Goal: Information Seeking & Learning: Learn about a topic

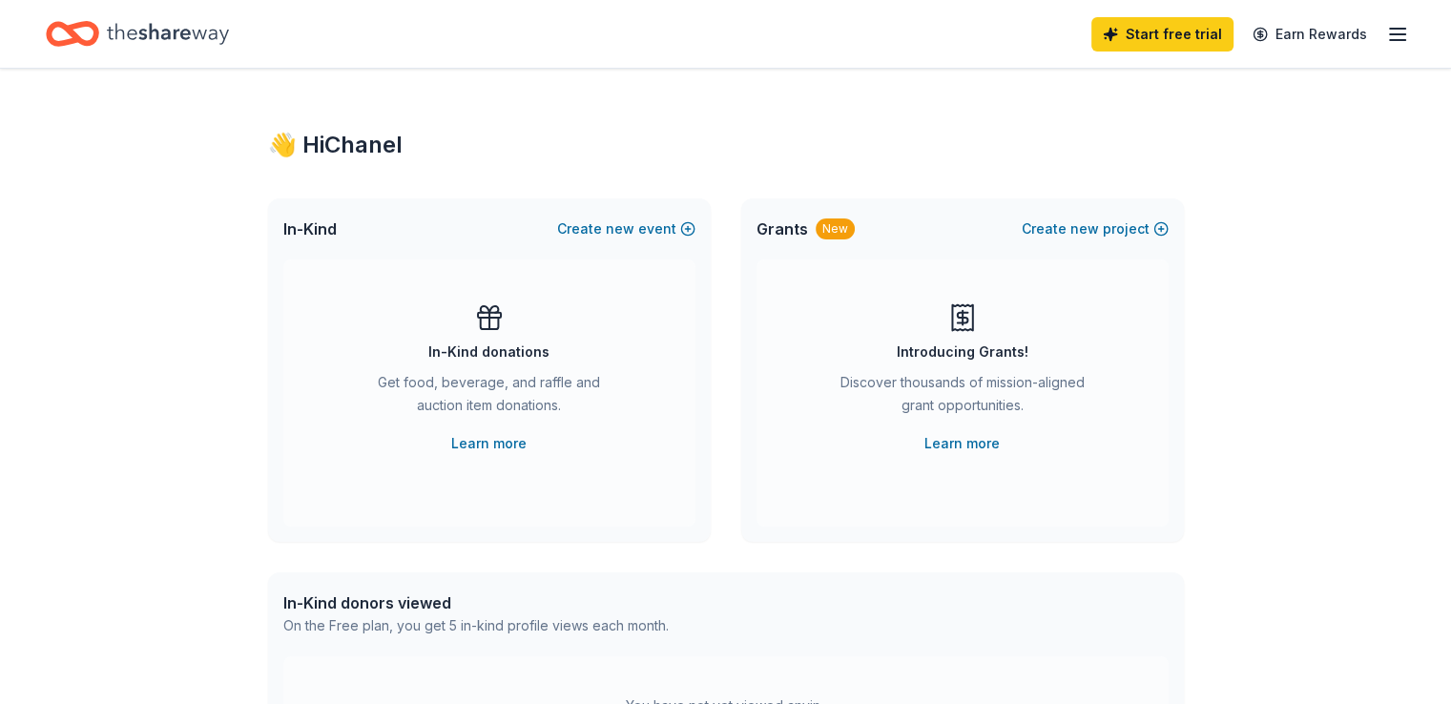
click at [198, 33] on icon "Home" at bounding box center [168, 33] width 122 height 21
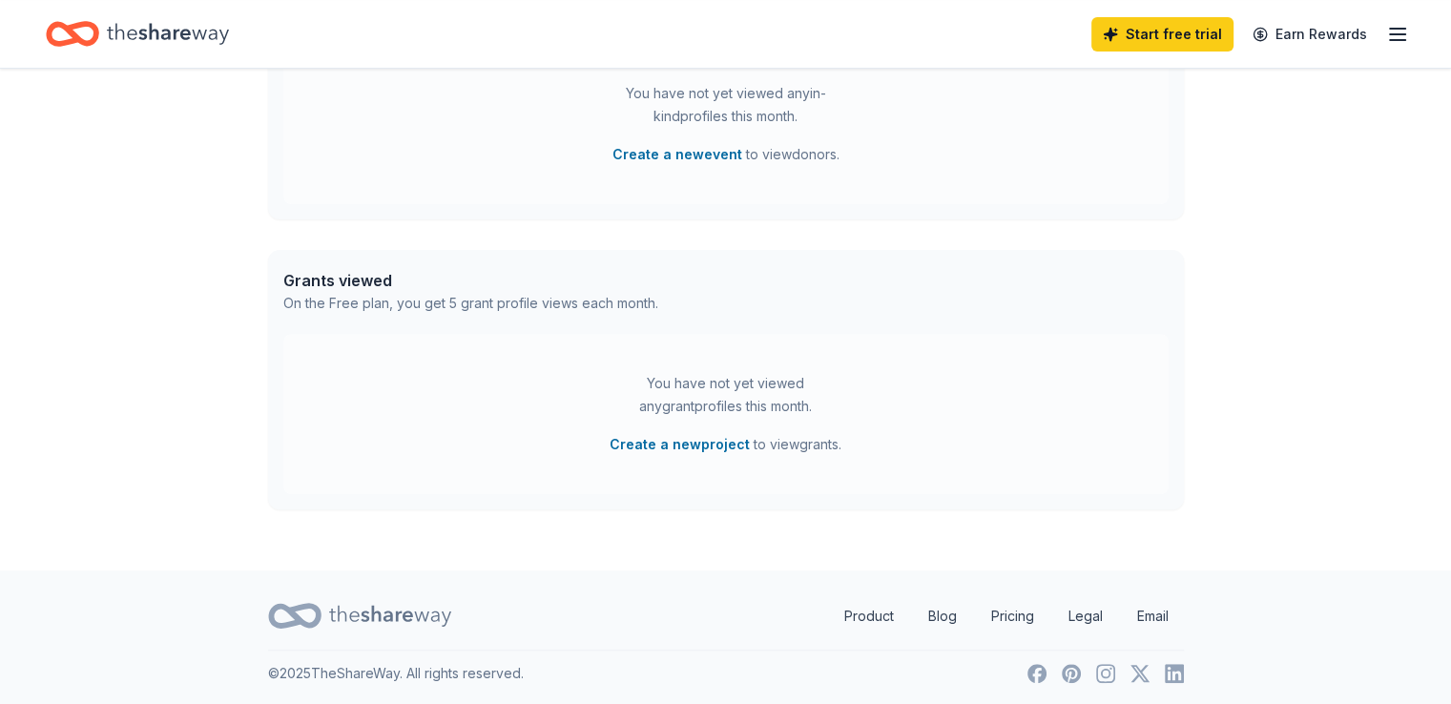
scroll to position [616, 0]
click at [96, 35] on icon "Home" at bounding box center [82, 33] width 30 height 19
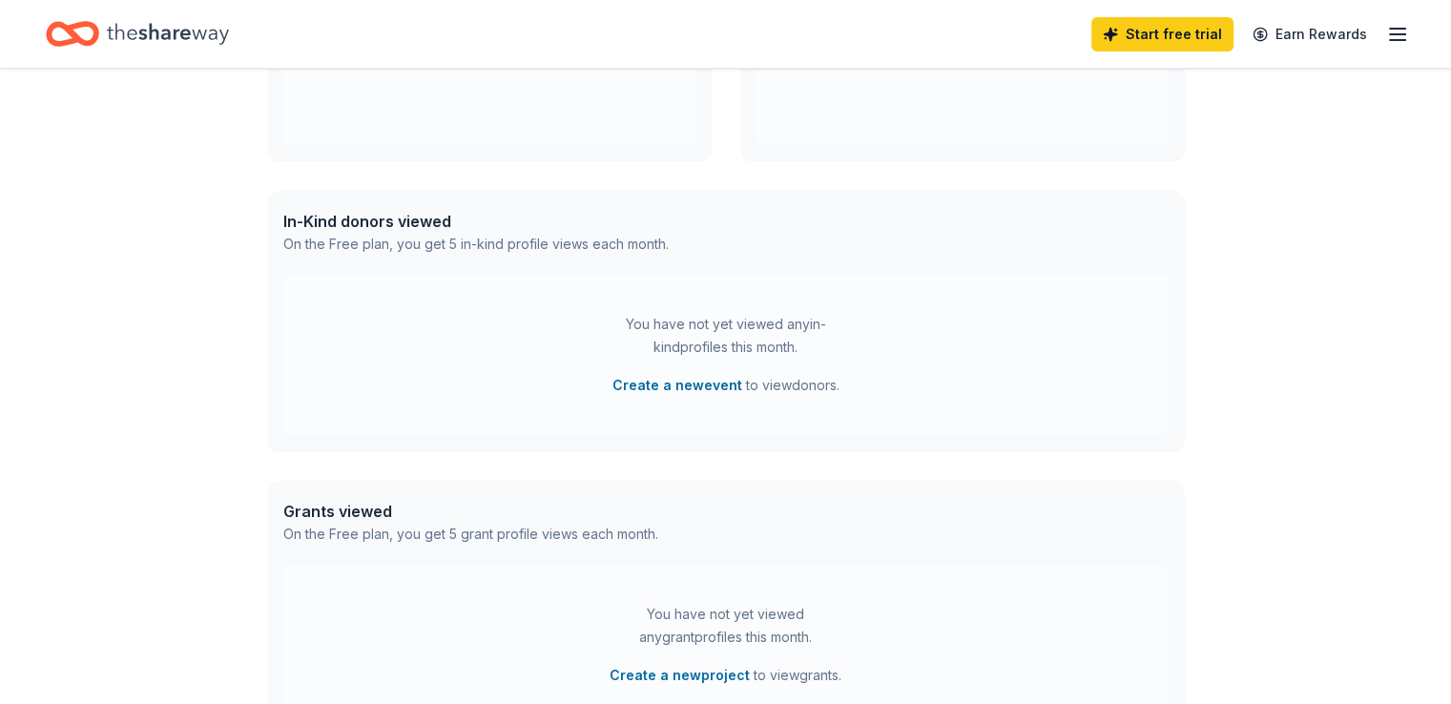
scroll to position [0, 0]
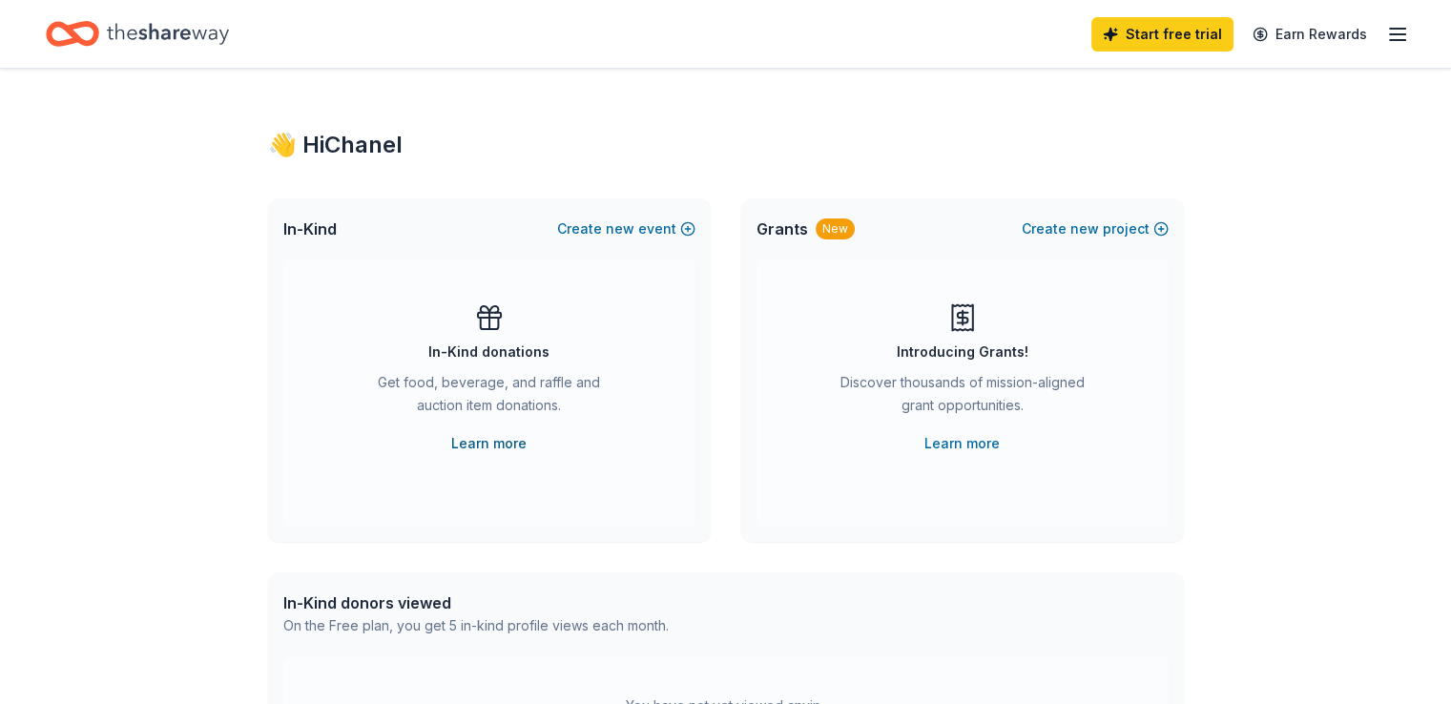
click at [504, 436] on link "Learn more" at bounding box center [488, 443] width 75 height 23
click at [1386, 35] on icon "button" at bounding box center [1397, 34] width 23 height 23
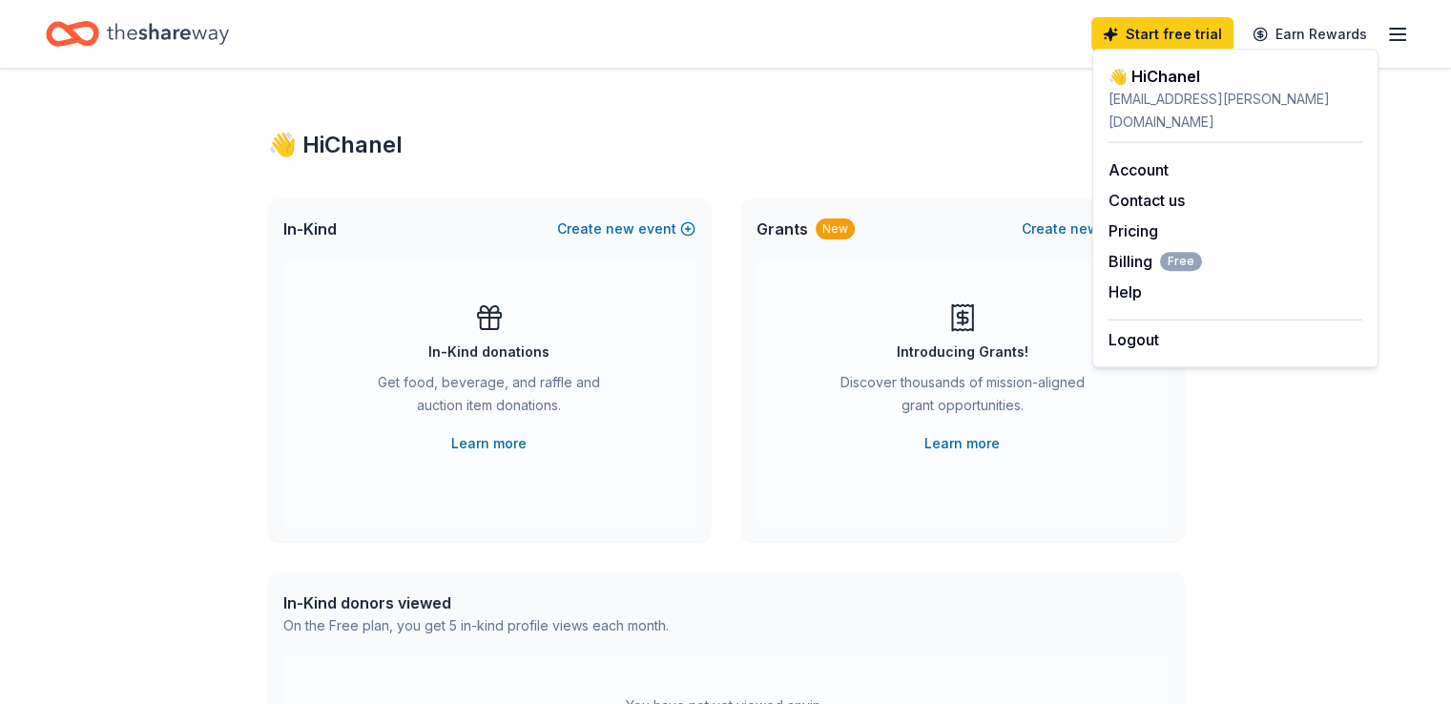
click at [523, 39] on div "Start free trial Earn Rewards" at bounding box center [726, 33] width 1360 height 45
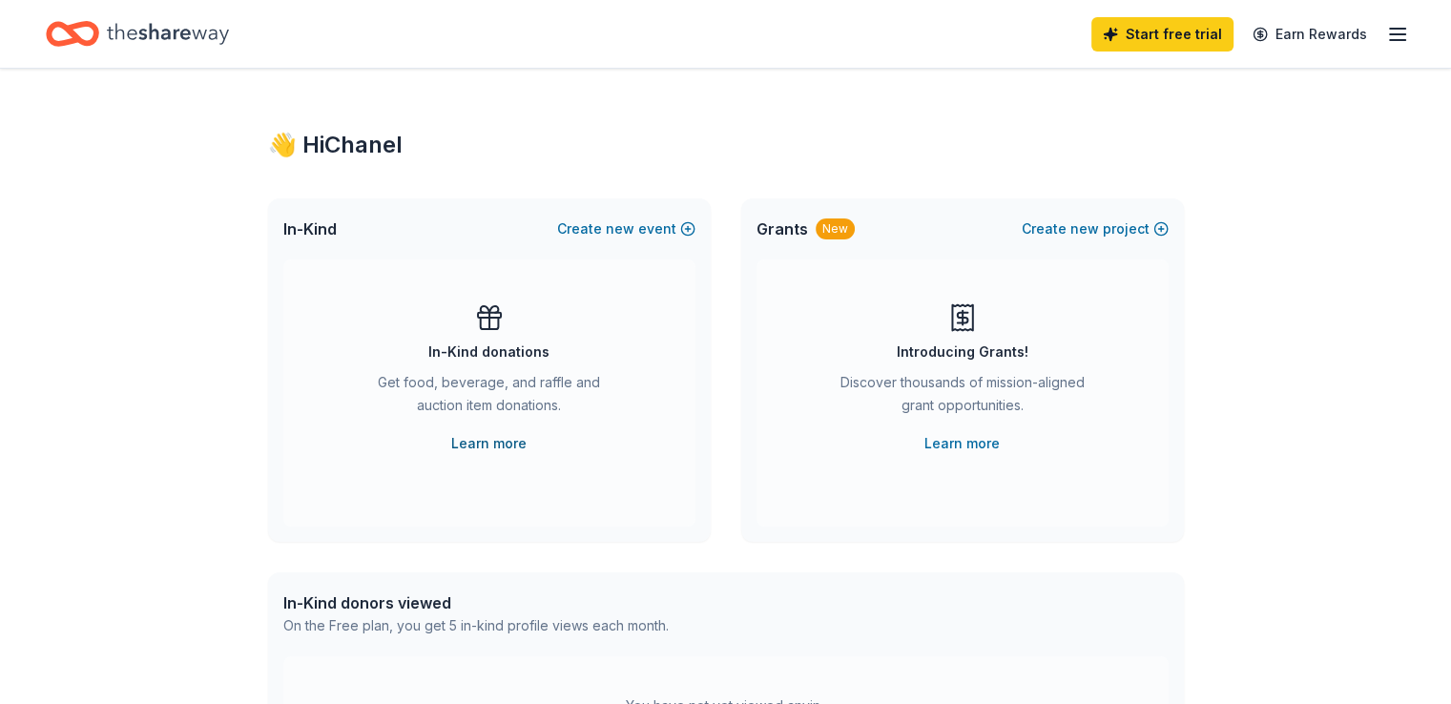
click at [473, 440] on link "Learn more" at bounding box center [488, 443] width 75 height 23
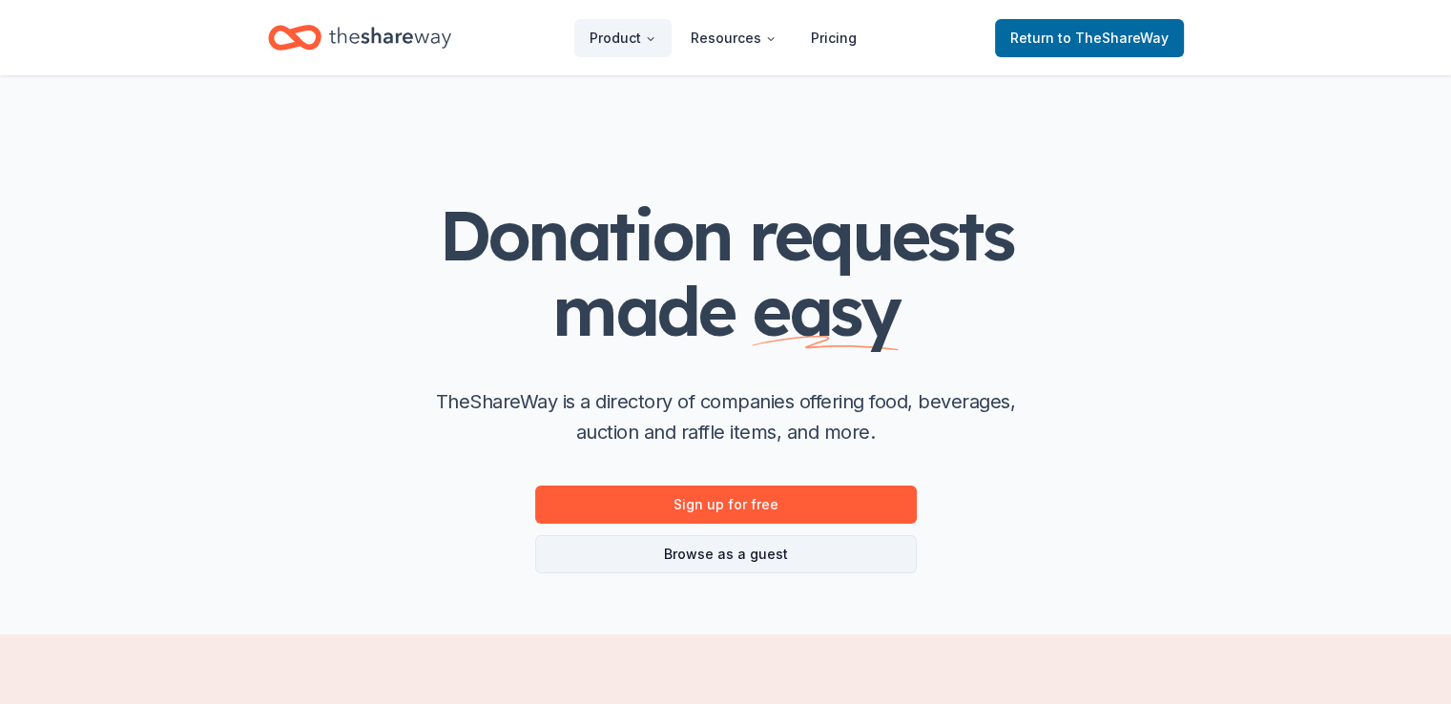
click at [863, 550] on link "Browse as a guest" at bounding box center [726, 554] width 382 height 38
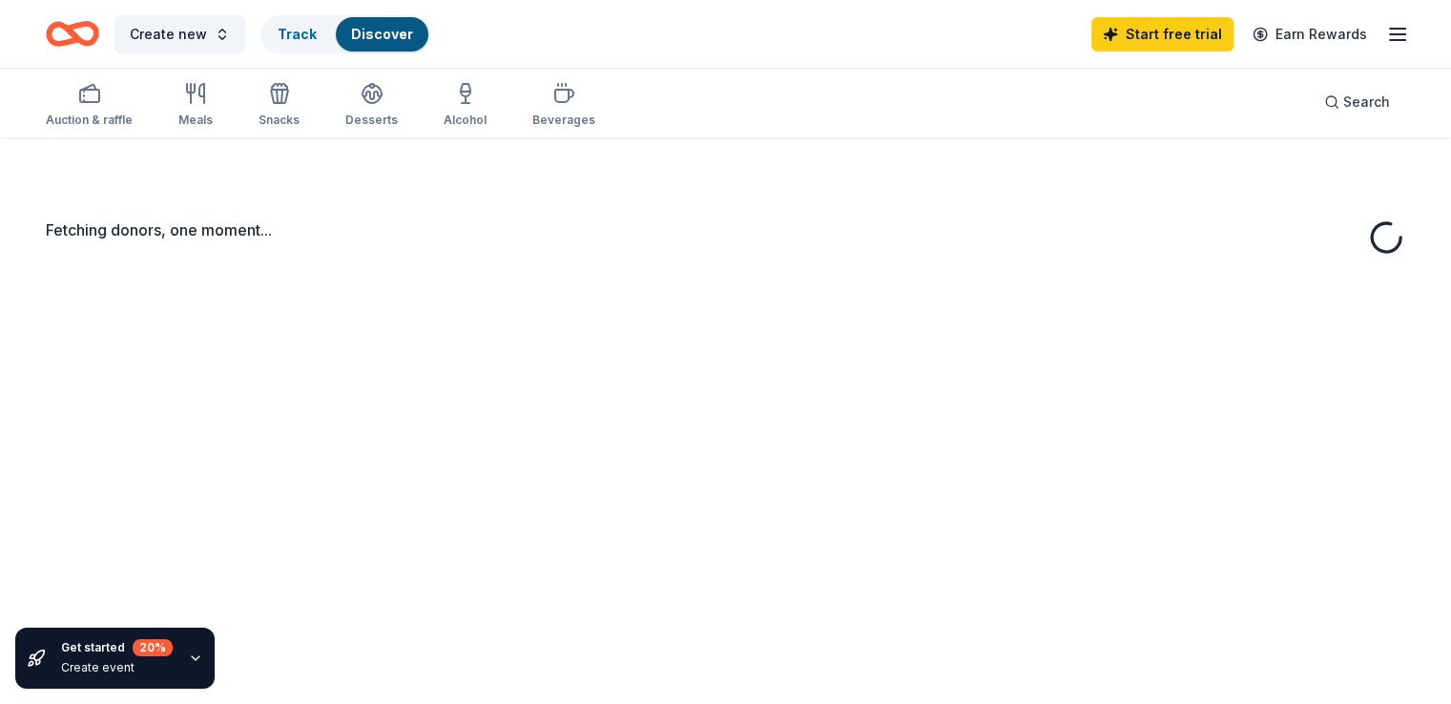
scroll to position [122, 0]
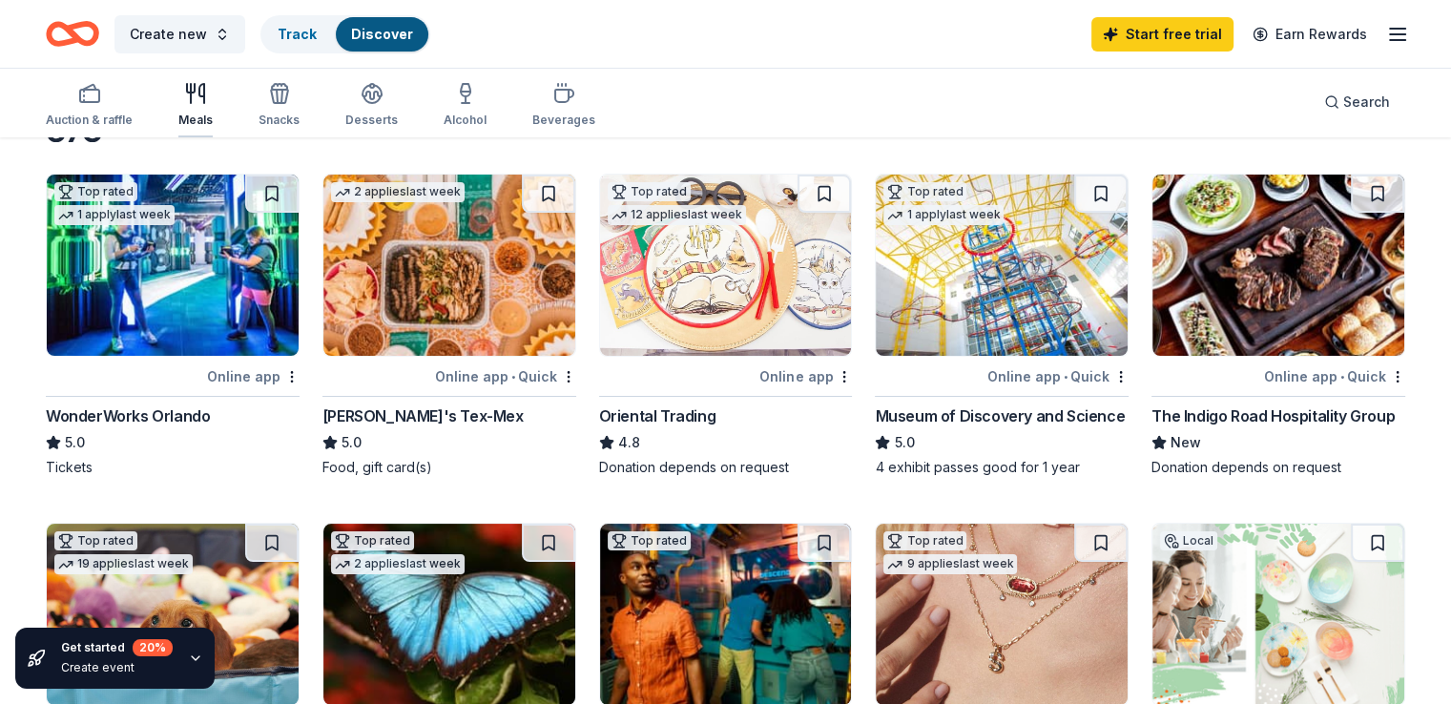
click at [207, 87] on icon "button" at bounding box center [195, 93] width 23 height 23
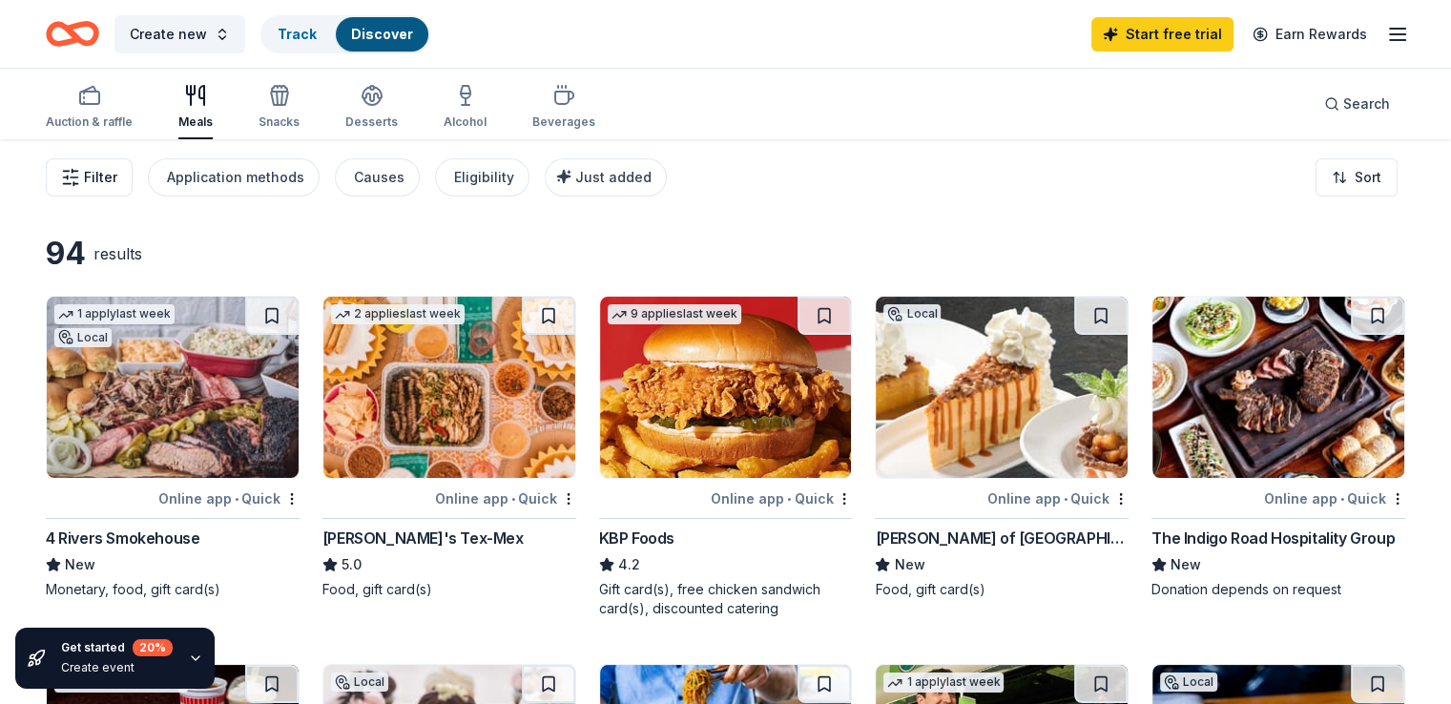
click at [133, 158] on button "Filter" at bounding box center [89, 177] width 87 height 38
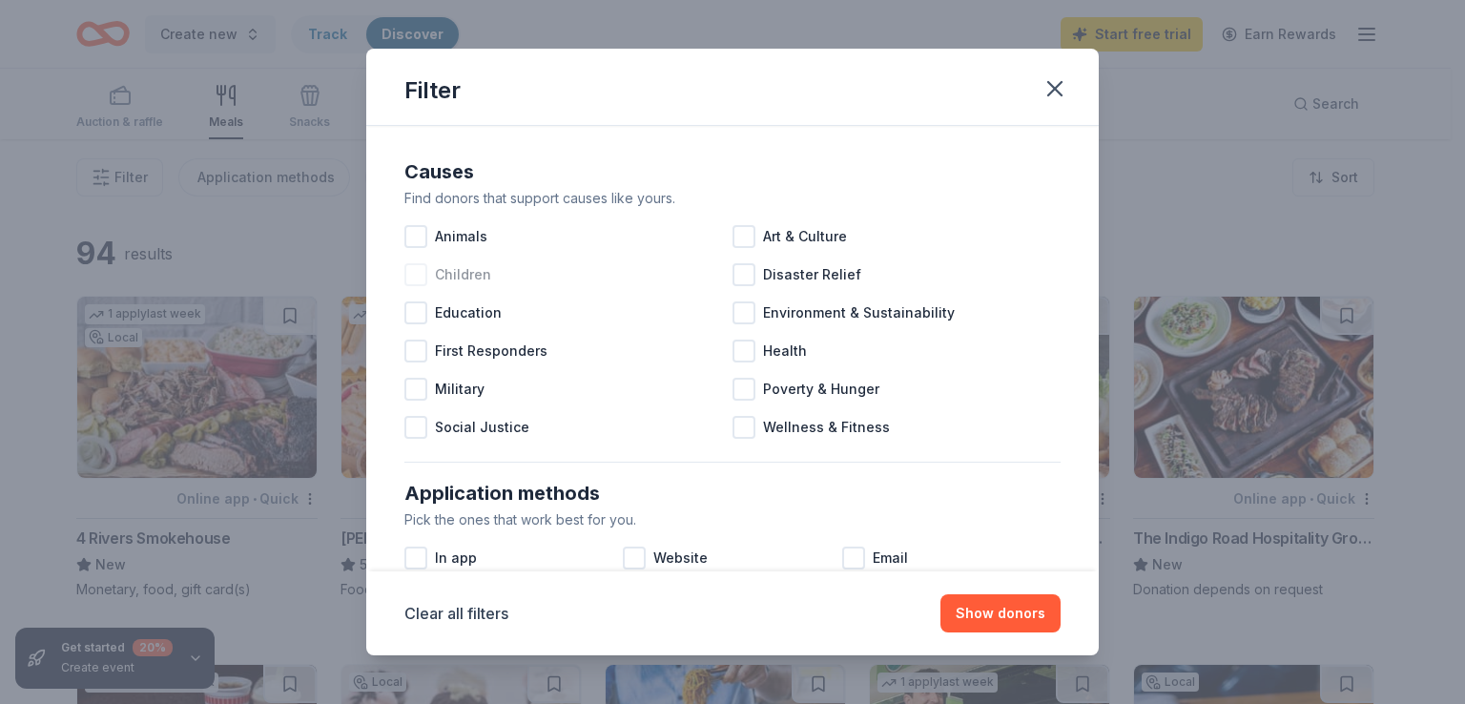
click at [415, 275] on div at bounding box center [416, 274] width 23 height 23
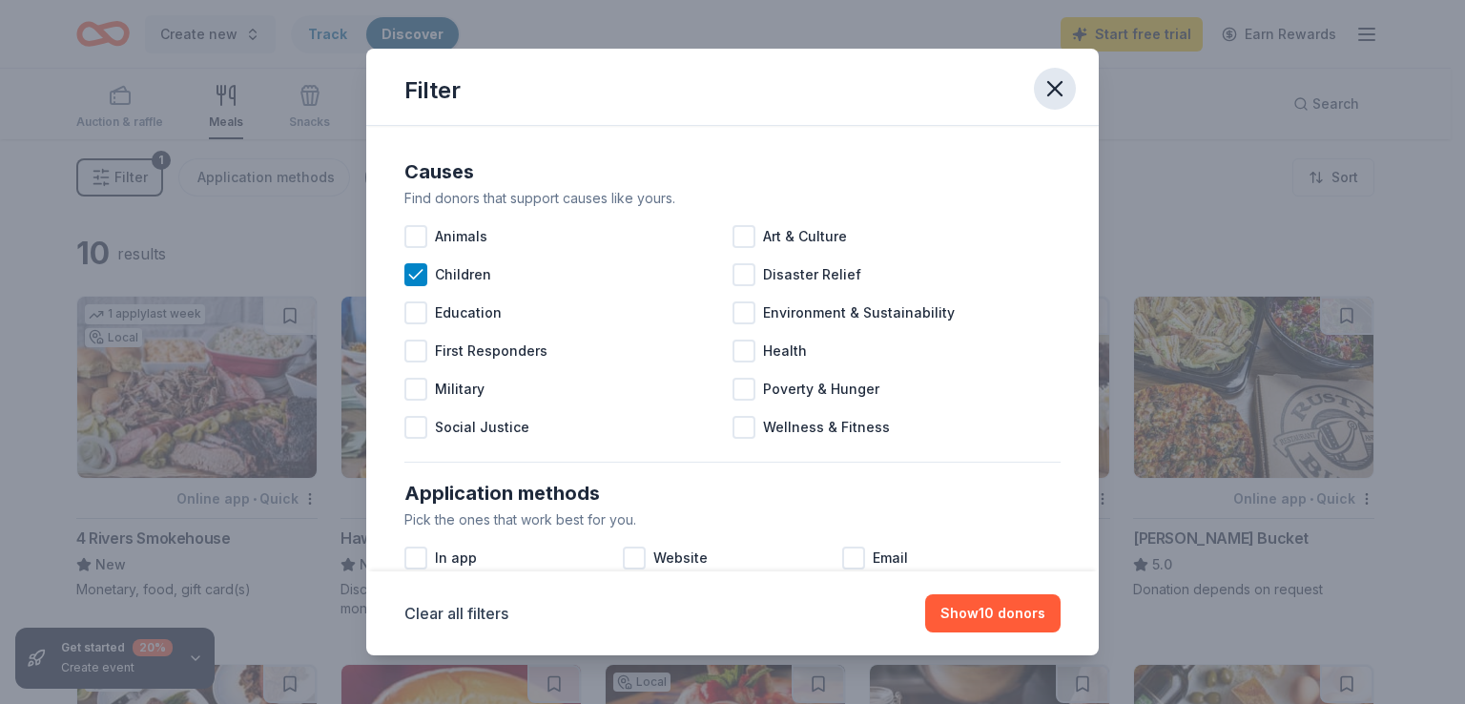
click at [1049, 88] on icon "button" at bounding box center [1055, 88] width 27 height 27
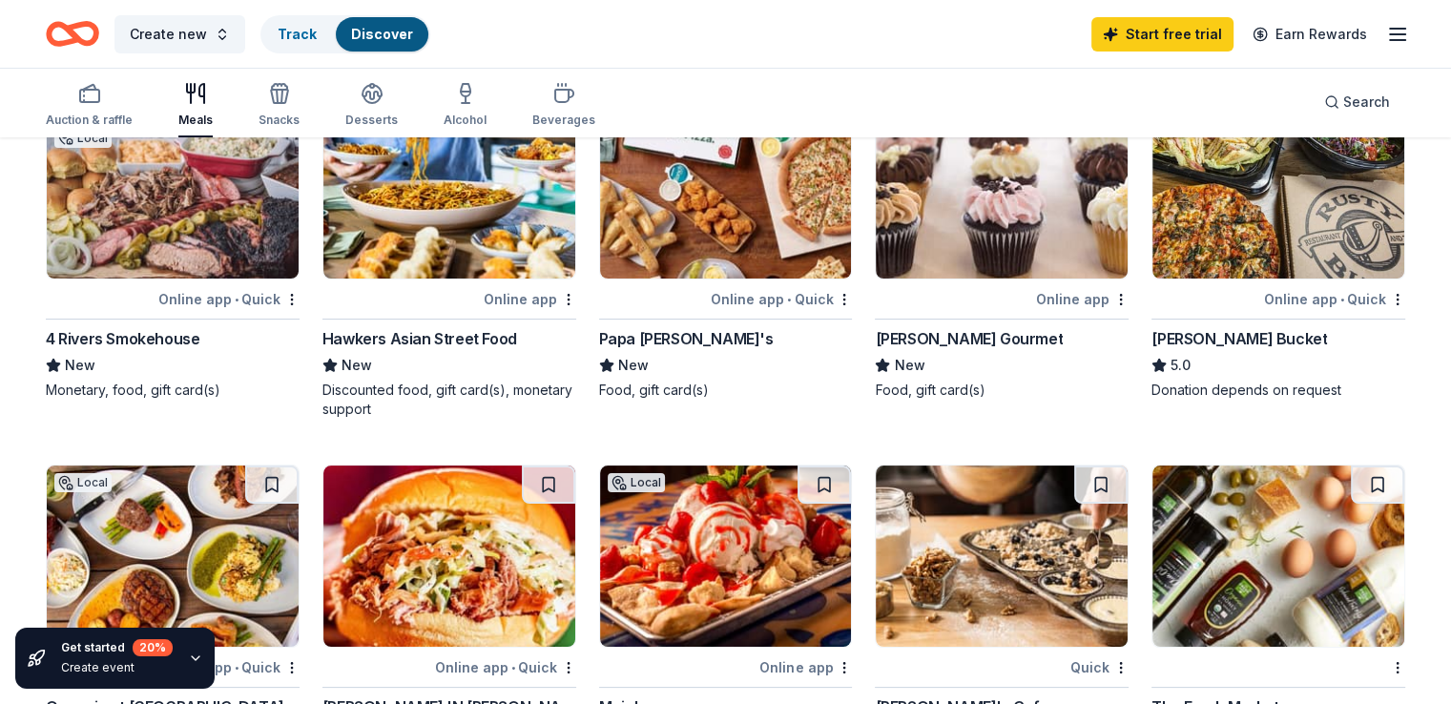
scroll to position [95, 0]
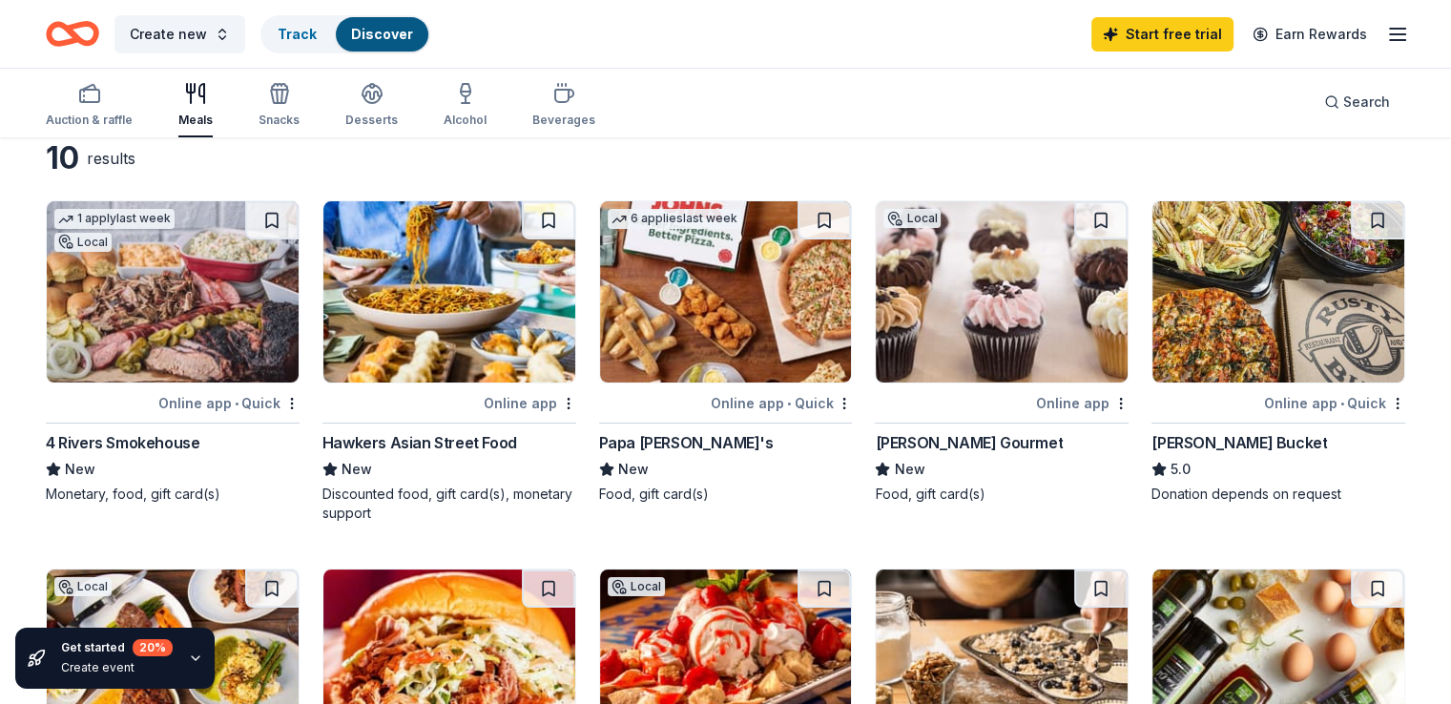
click at [691, 371] on img at bounding box center [726, 291] width 252 height 181
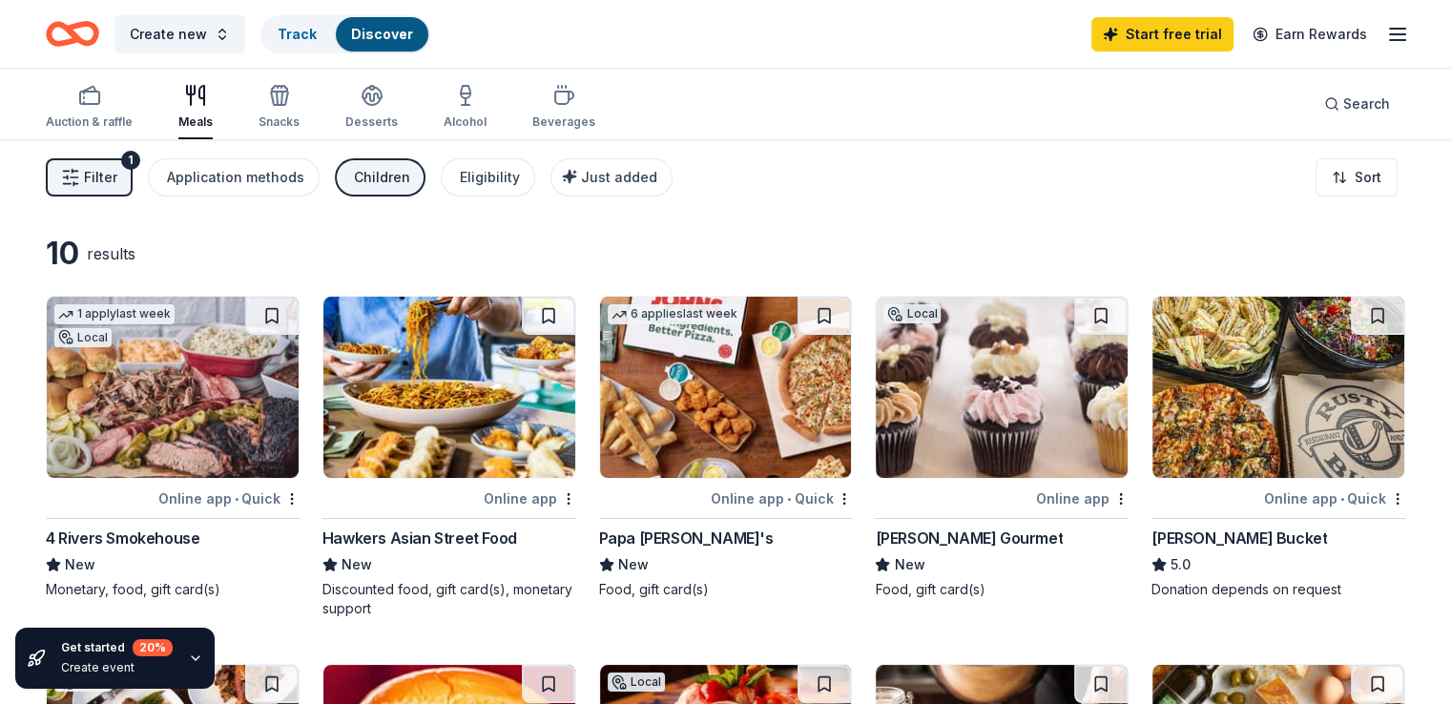
scroll to position [0, 0]
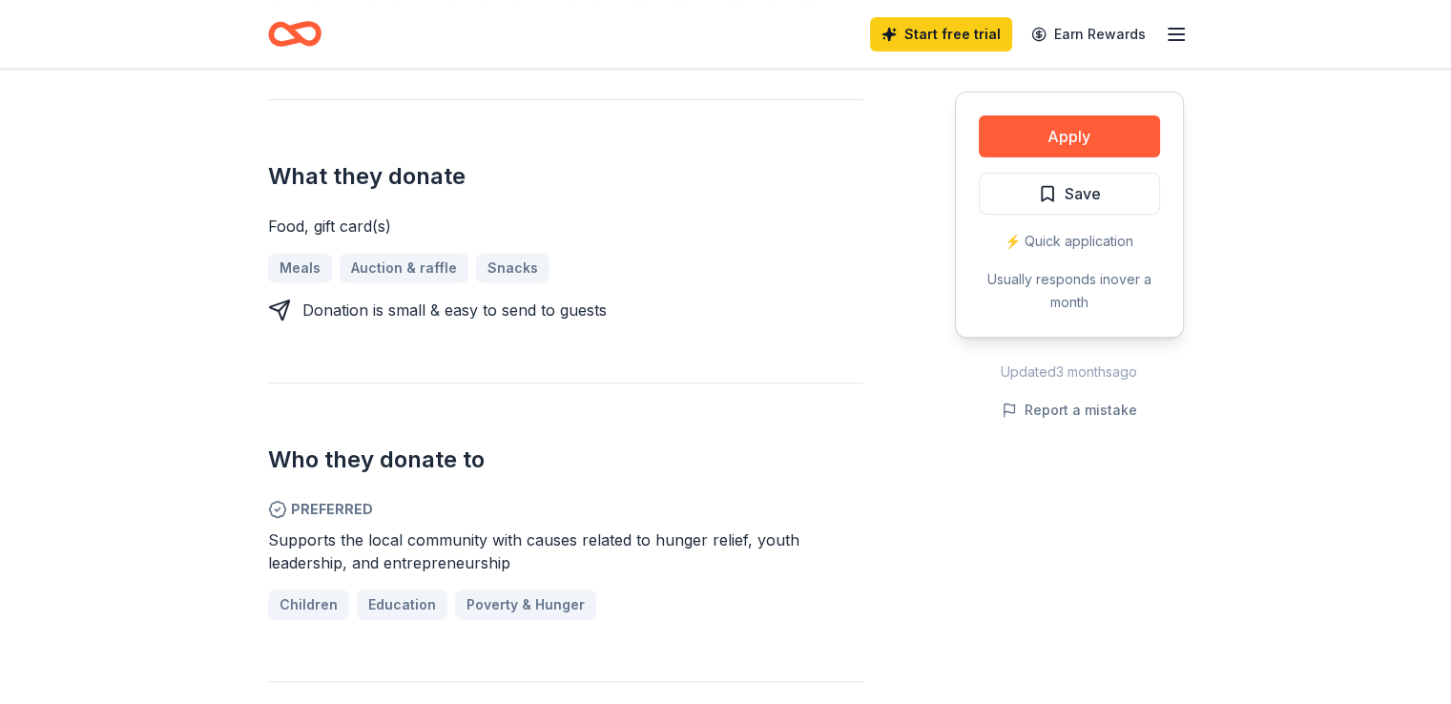
scroll to position [572, 0]
